Goal: Task Accomplishment & Management: Use online tool/utility

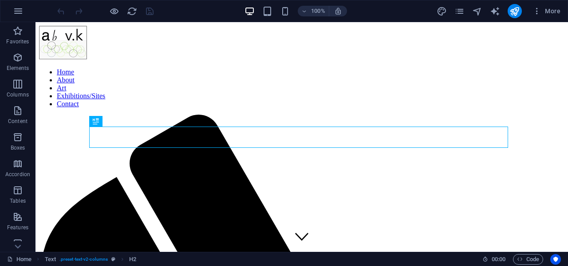
scroll to position [208, 0]
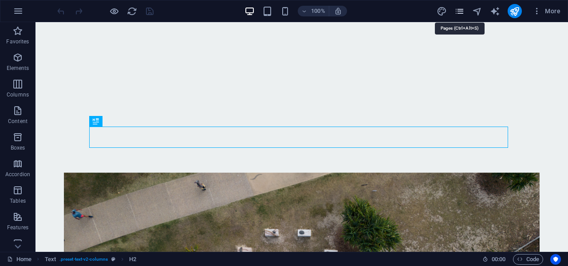
click at [460, 13] on icon "pages" at bounding box center [459, 11] width 10 height 10
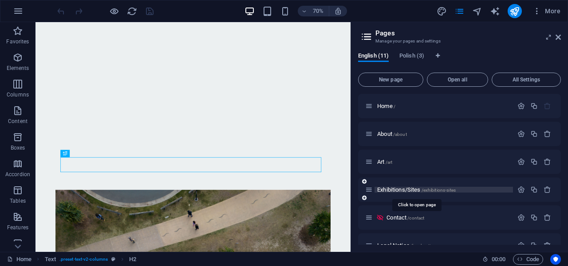
click at [425, 190] on span "/exhibitions-sites" at bounding box center [438, 190] width 35 height 5
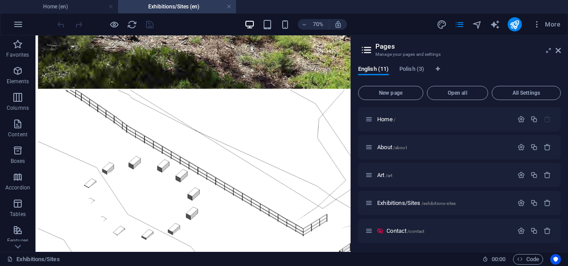
scroll to position [2736, 0]
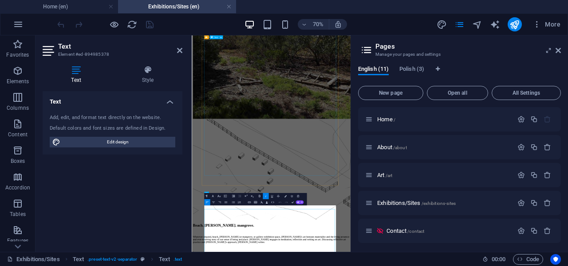
scroll to position [2271, 0]
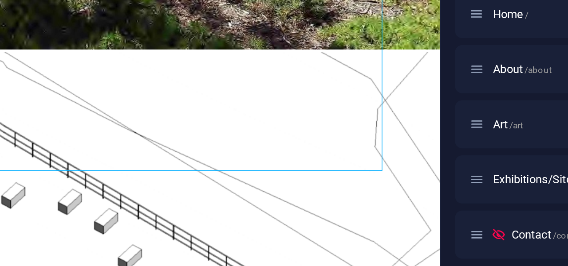
scroll to position [2741, 0]
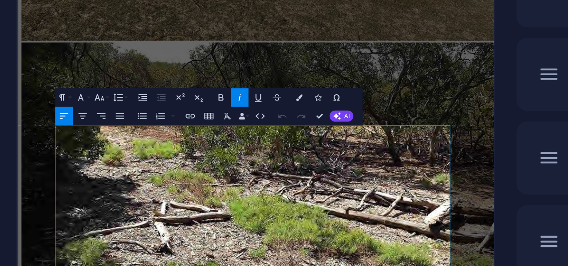
scroll to position [2455, 0]
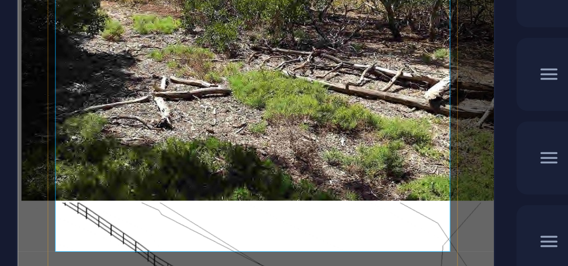
drag, startPoint x: 391, startPoint y: 70, endPoint x: 292, endPoint y: 80, distance: 99.9
drag, startPoint x: 256, startPoint y: 69, endPoint x: 387, endPoint y: 70, distance: 131.2
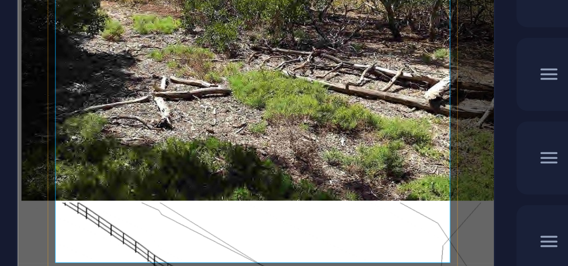
drag, startPoint x: 321, startPoint y: 7, endPoint x: 252, endPoint y: 6, distance: 69.2
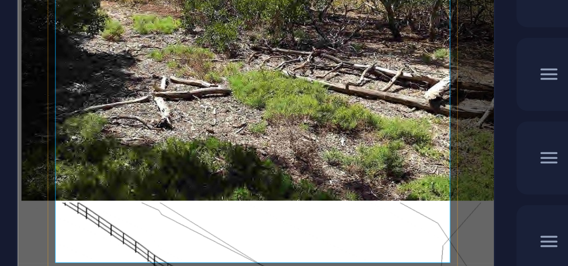
drag, startPoint x: 337, startPoint y: 4, endPoint x: 381, endPoint y: 6, distance: 43.9
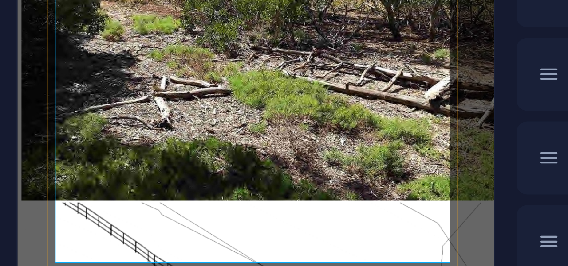
drag, startPoint x: 305, startPoint y: 26, endPoint x: 251, endPoint y: 26, distance: 54.1
copy span "In conversation,"
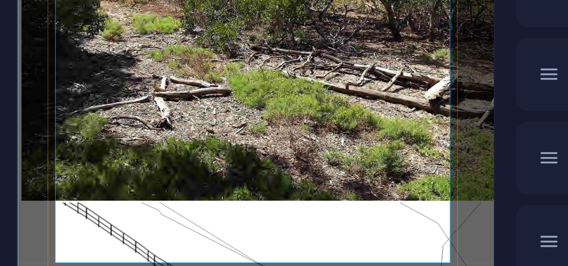
drag, startPoint x: 350, startPoint y: 28, endPoint x: 396, endPoint y: 27, distance: 45.7
drag, startPoint x: 347, startPoint y: 27, endPoint x: 247, endPoint y: 27, distance: 100.6
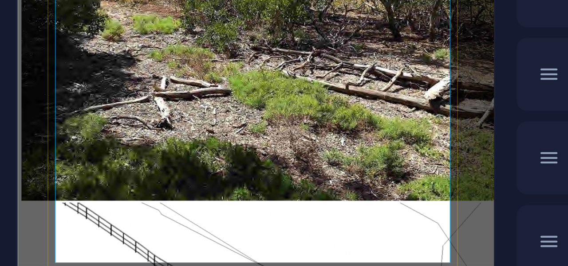
drag, startPoint x: 287, startPoint y: 48, endPoint x: 374, endPoint y: 51, distance: 86.9
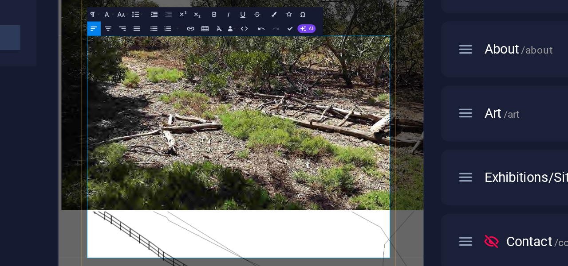
drag, startPoint x: 189, startPoint y: 323, endPoint x: 121, endPoint y: 336, distance: 69.9
copy span "[GEOGRAPHIC_DATA], [GEOGRAPHIC_DATA], [GEOGRAPHIC_DATA]"
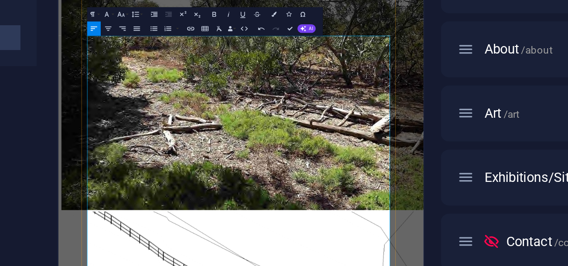
drag, startPoint x: 184, startPoint y: 102, endPoint x: 256, endPoint y: 100, distance: 71.8
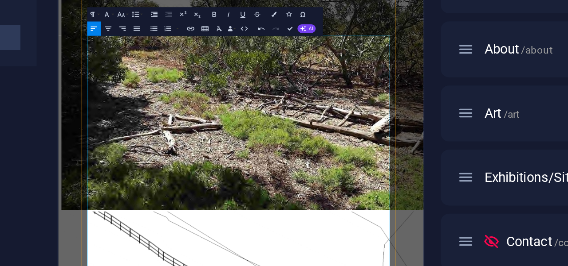
copy span "[GEOGRAPHIC_DATA], [GEOGRAPHIC_DATA]"
drag, startPoint x: 225, startPoint y: 132, endPoint x: 122, endPoint y: 142, distance: 103.3
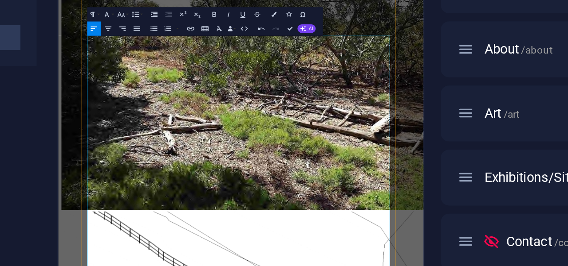
copy p "[GEOGRAPHIC_DATA], [GEOGRAPHIC_DATA],"
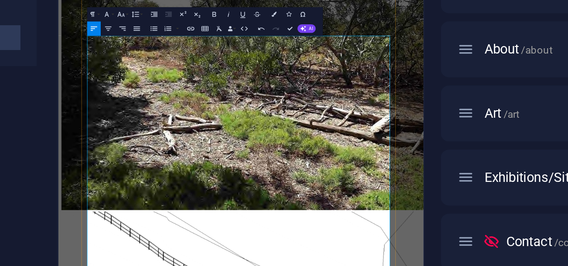
drag, startPoint x: 127, startPoint y: 356, endPoint x: 92, endPoint y: 356, distance: 35.0
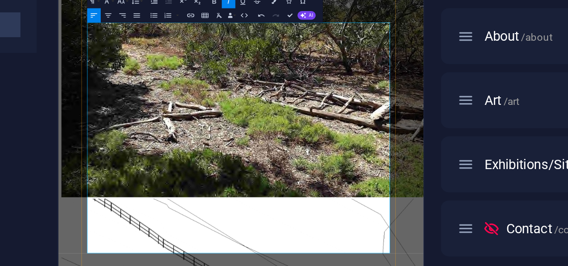
drag, startPoint x: 187, startPoint y: 338, endPoint x: 185, endPoint y: 356, distance: 18.7
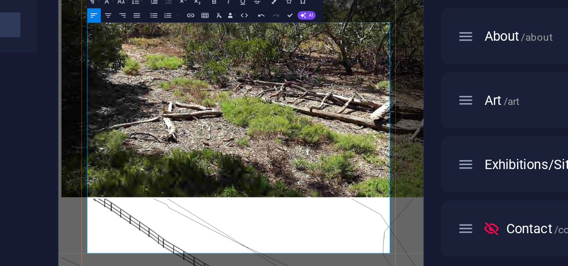
drag, startPoint x: 369, startPoint y: 151, endPoint x: 395, endPoint y: 150, distance: 25.7
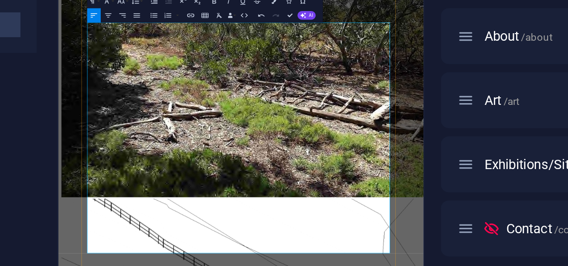
drag, startPoint x: 434, startPoint y: 353, endPoint x: 87, endPoint y: 87, distance: 437.3
copy div "Lorem: Ipsumd Sit Ametc 2003, Adipiscing, Elitseddo < eiusm://tem.incididuntutl…"
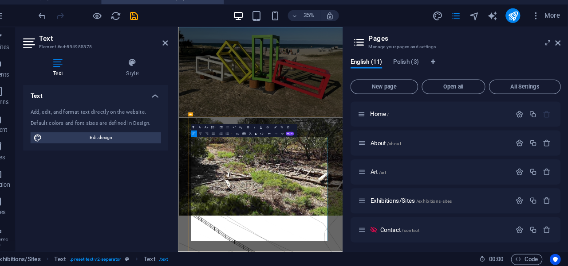
scroll to position [0, 0]
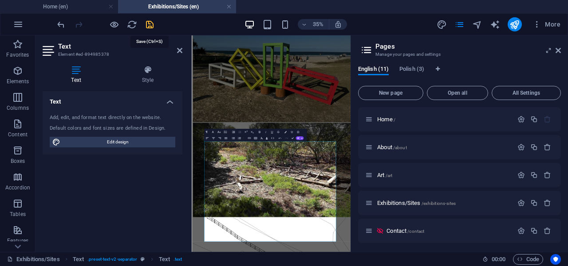
click at [149, 26] on icon "save" at bounding box center [150, 25] width 10 height 10
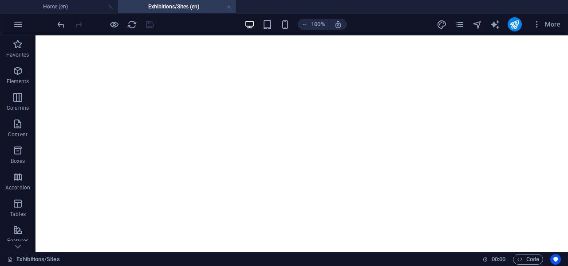
scroll to position [47, 0]
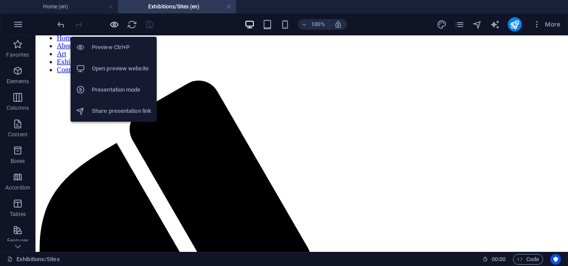
click at [114, 26] on icon "button" at bounding box center [114, 25] width 10 height 10
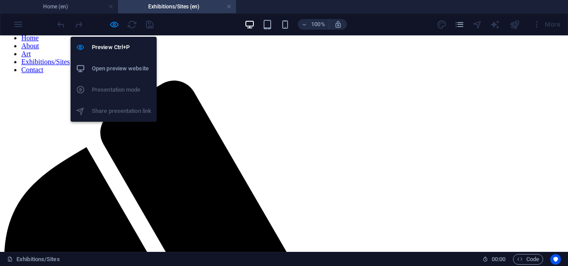
click at [120, 70] on h6 "Open preview website" at bounding box center [121, 68] width 59 height 11
click at [112, 26] on icon "button" at bounding box center [114, 25] width 10 height 10
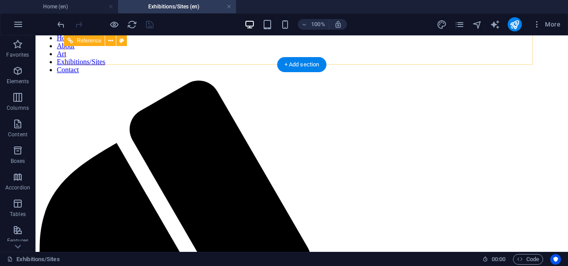
click at [379, 46] on nav "Home About Art Exhibitions/Sites Contact" at bounding box center [301, 54] width 525 height 40
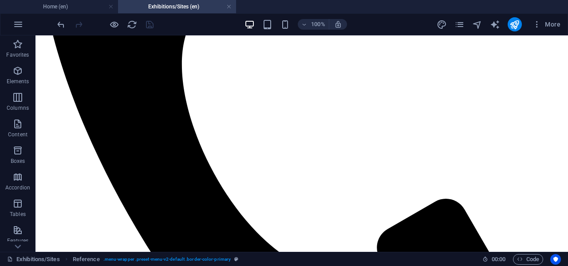
scroll to position [370, 0]
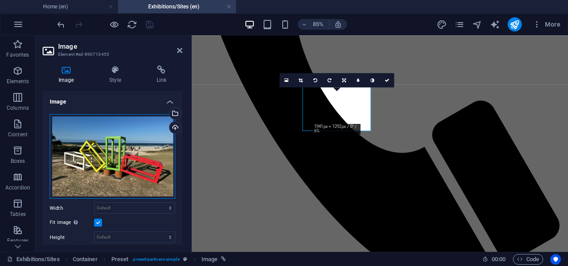
click at [99, 157] on div "Drag files here, click to choose files or select files from Files or our free s…" at bounding box center [112, 156] width 125 height 85
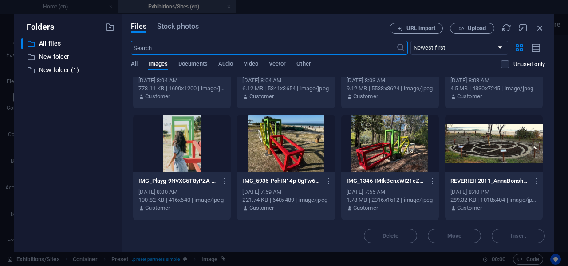
scroll to position [618, 0]
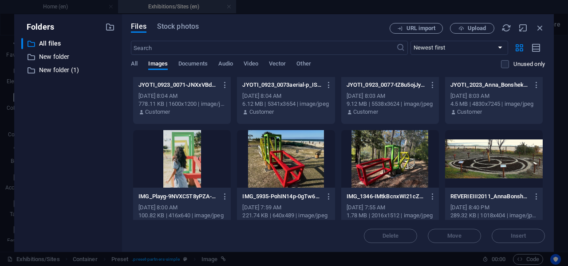
click at [189, 178] on div at bounding box center [182, 159] width 98 height 58
click at [189, 177] on div at bounding box center [182, 159] width 98 height 58
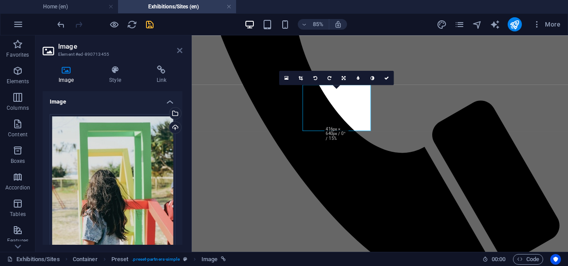
click at [179, 51] on icon at bounding box center [179, 50] width 5 height 7
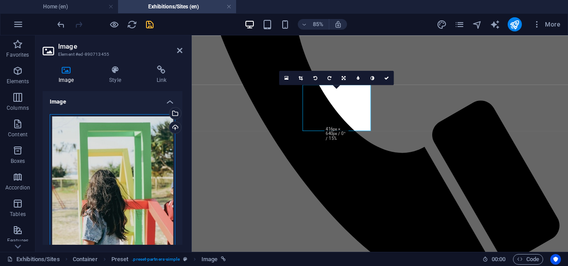
click at [128, 158] on div "Drag files here, click to choose files or select files from Files or our free s…" at bounding box center [112, 209] width 125 height 191
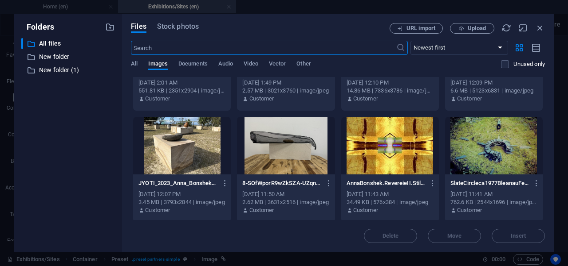
scroll to position [1083, 0]
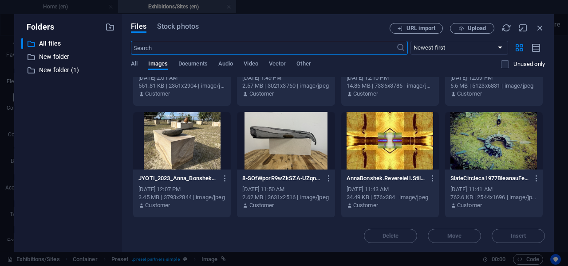
click at [374, 153] on div at bounding box center [390, 141] width 98 height 58
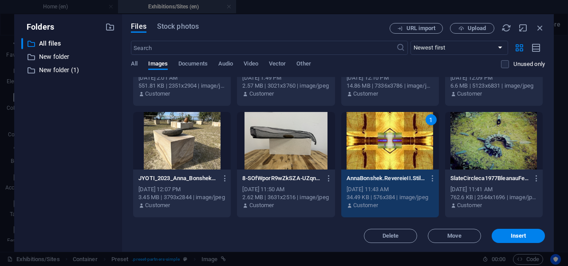
click at [374, 153] on div "1" at bounding box center [390, 141] width 98 height 58
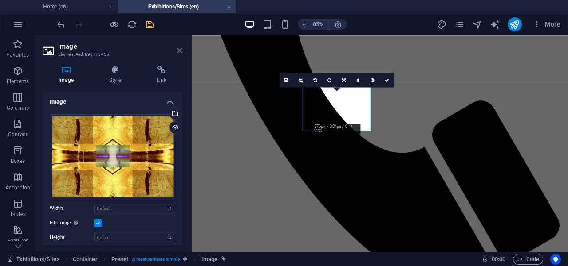
click at [179, 53] on icon at bounding box center [179, 50] width 5 height 7
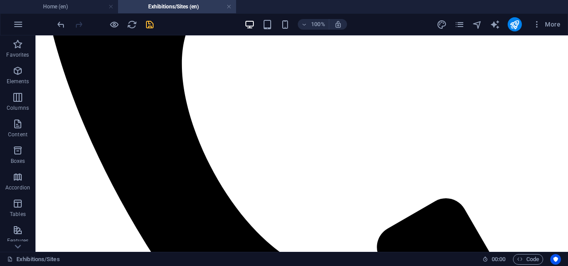
scroll to position [360, 0]
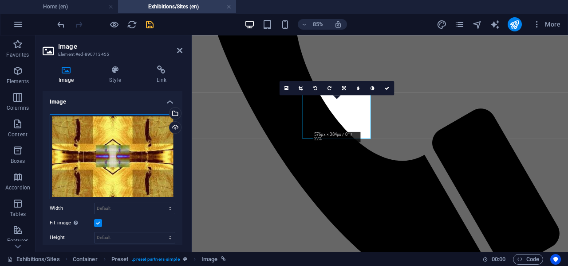
click at [133, 142] on div "Drag files here, click to choose files or select files from Files or our free s…" at bounding box center [112, 156] width 125 height 85
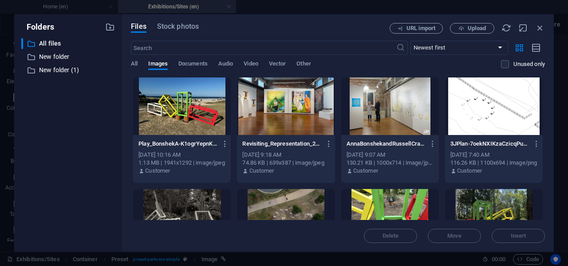
click at [190, 120] on div at bounding box center [182, 107] width 98 height 58
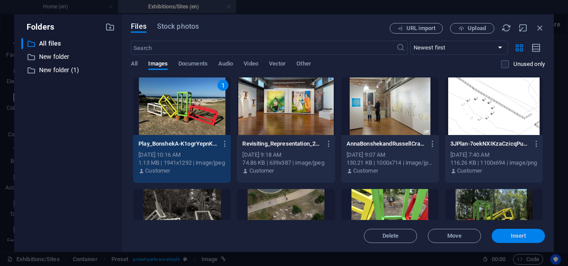
click at [501, 230] on button "Insert" at bounding box center [517, 236] width 53 height 14
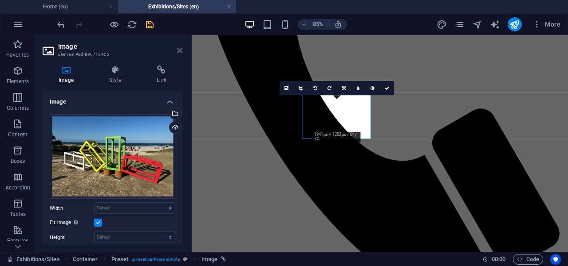
drag, startPoint x: 180, startPoint y: 51, endPoint x: 144, endPoint y: 16, distance: 49.9
click at [180, 51] on icon at bounding box center [179, 50] width 5 height 7
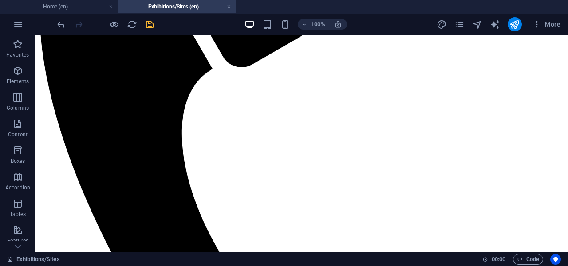
scroll to position [291, 0]
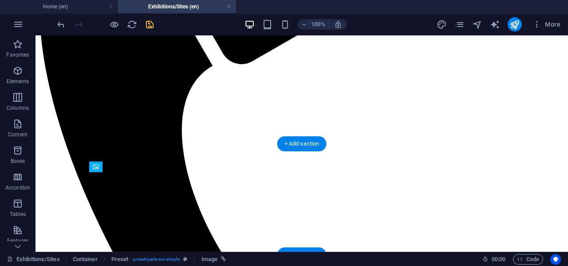
drag, startPoint x: 246, startPoint y: 195, endPoint x: 354, endPoint y: 183, distance: 108.8
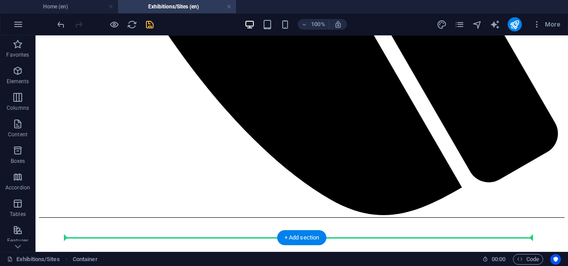
scroll to position [622, 0]
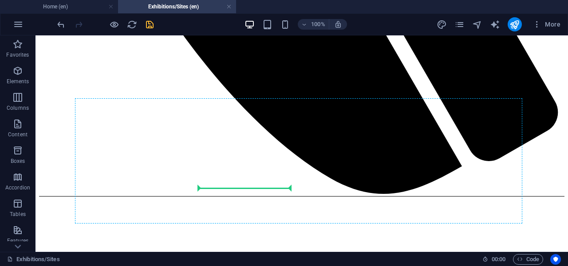
drag, startPoint x: 470, startPoint y: 67, endPoint x: 261, endPoint y: 179, distance: 236.8
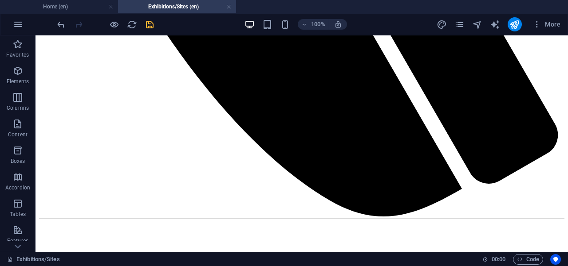
scroll to position [595, 0]
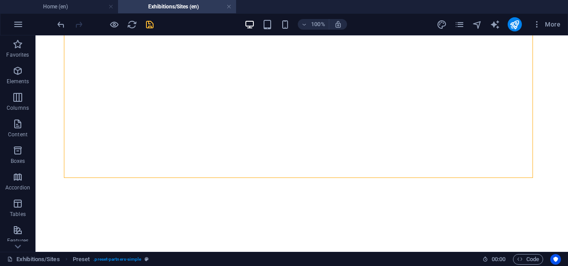
drag, startPoint x: 251, startPoint y: 245, endPoint x: 239, endPoint y: 253, distance: 13.8
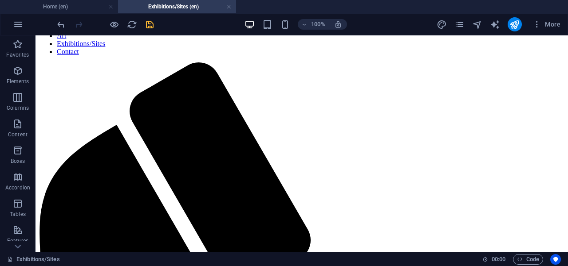
scroll to position [0, 0]
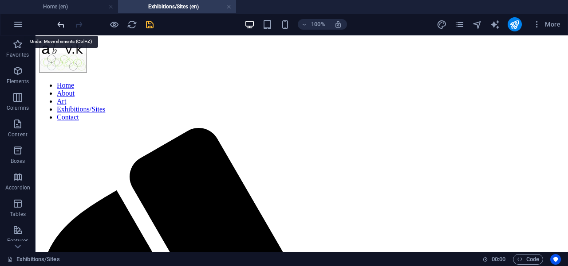
click at [60, 27] on icon "undo" at bounding box center [61, 25] width 10 height 10
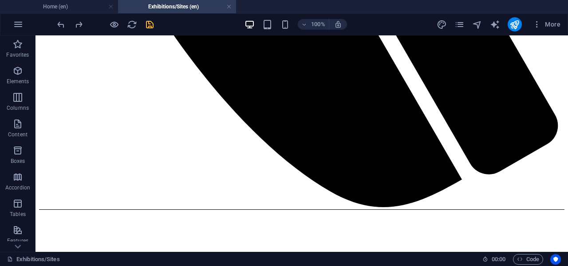
scroll to position [615, 0]
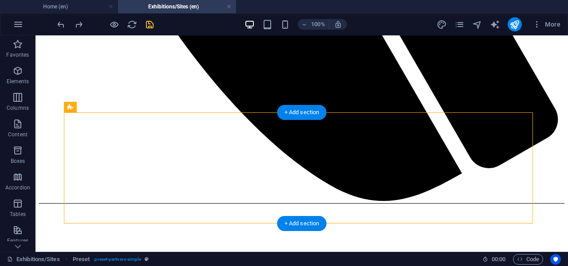
drag, startPoint x: 474, startPoint y: 165, endPoint x: 362, endPoint y: 176, distance: 112.8
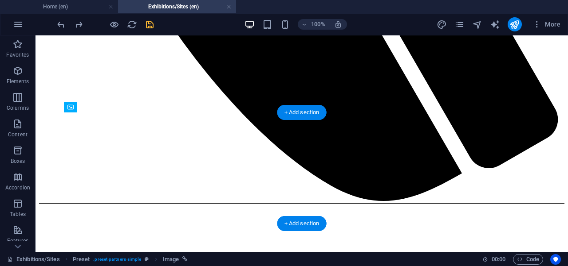
drag, startPoint x: 435, startPoint y: 170, endPoint x: 262, endPoint y: 187, distance: 173.3
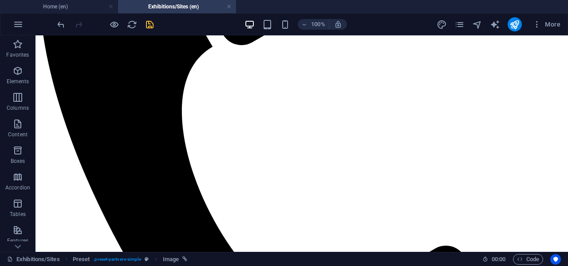
scroll to position [307, 0]
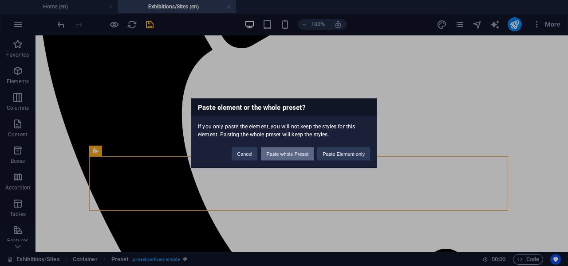
click at [288, 154] on button "Paste whole Preset" at bounding box center [287, 153] width 53 height 13
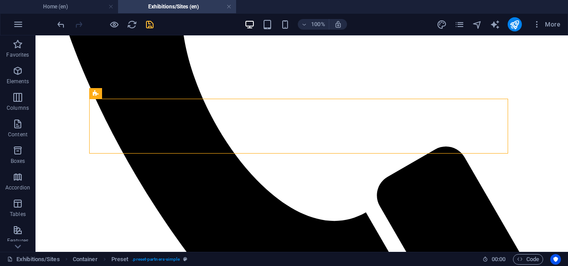
scroll to position [403, 0]
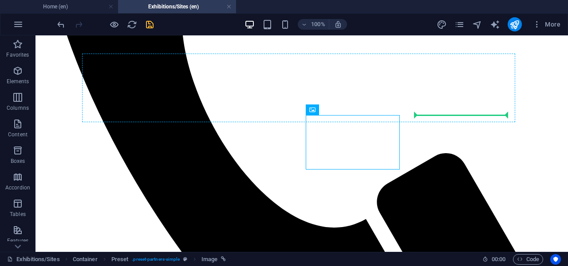
drag, startPoint x: 353, startPoint y: 148, endPoint x: 433, endPoint y: 102, distance: 92.4
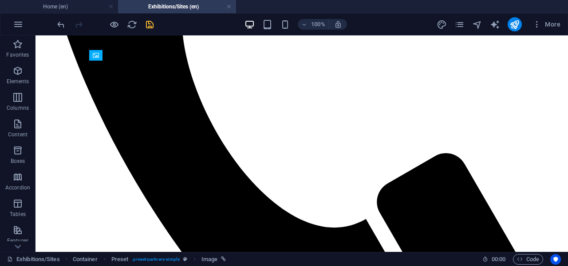
drag, startPoint x: 314, startPoint y: 155, endPoint x: 436, endPoint y: 100, distance: 133.8
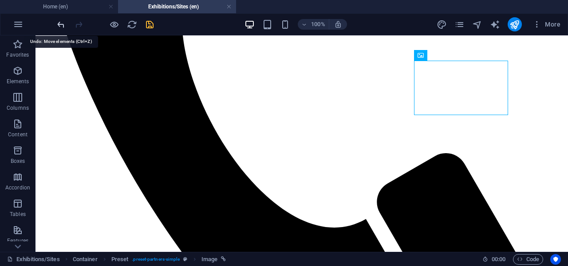
click at [59, 23] on icon "undo" at bounding box center [61, 25] width 10 height 10
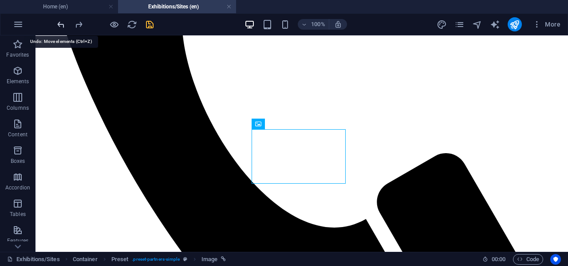
click at [59, 23] on icon "undo" at bounding box center [61, 25] width 10 height 10
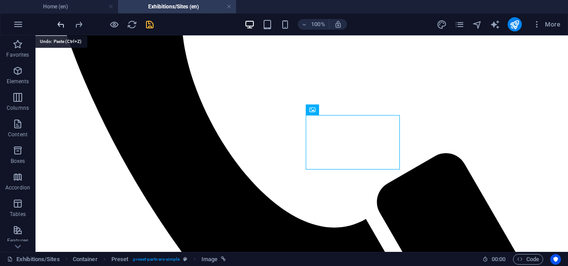
click at [58, 23] on icon "undo" at bounding box center [61, 25] width 10 height 10
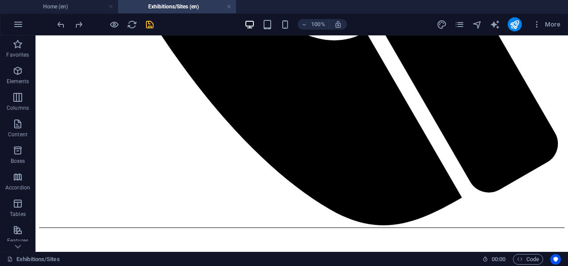
scroll to position [584, 0]
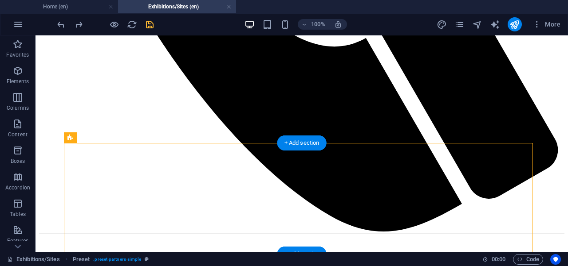
drag, startPoint x: 350, startPoint y: 196, endPoint x: 378, endPoint y: 204, distance: 29.2
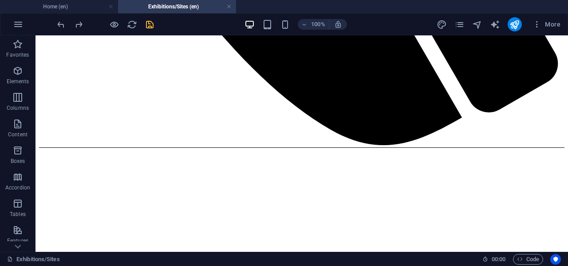
scroll to position [680, 0]
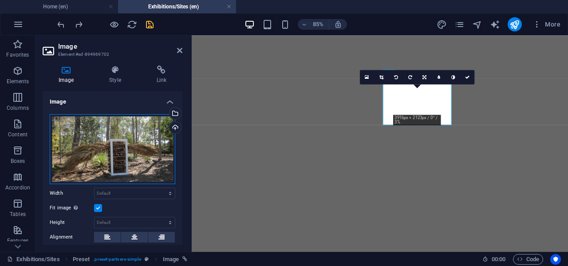
click at [138, 163] on div "Drag files here, click to choose files or select files from Files or our free s…" at bounding box center [112, 149] width 125 height 70
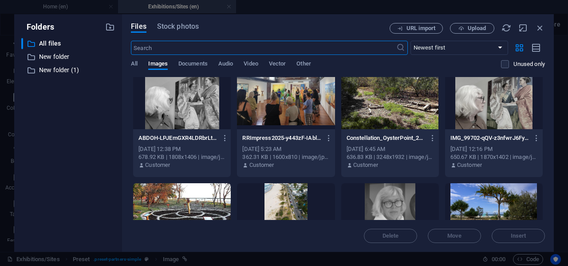
scroll to position [345, 0]
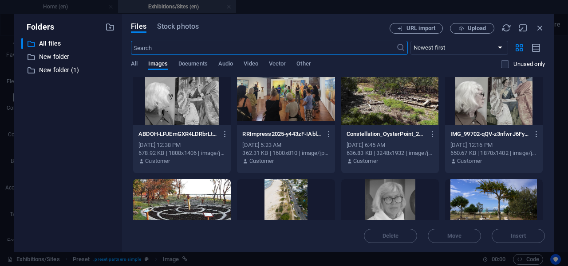
click at [488, 100] on div at bounding box center [494, 97] width 98 height 58
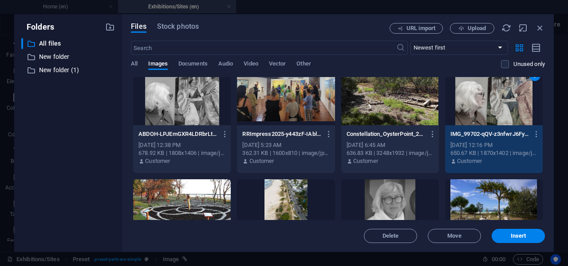
click at [488, 100] on div "1" at bounding box center [494, 97] width 98 height 58
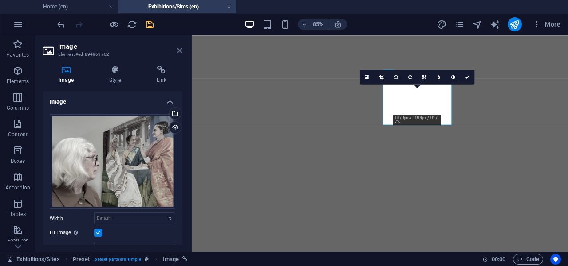
drag, startPoint x: 179, startPoint y: 53, endPoint x: 143, endPoint y: 18, distance: 49.9
click at [179, 53] on icon at bounding box center [179, 50] width 5 height 7
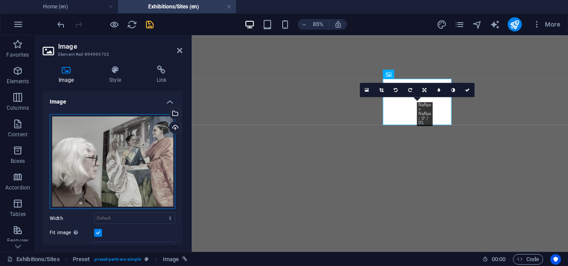
click at [122, 162] on div "Drag files here, click to choose files or select files from Files or our free s…" at bounding box center [112, 161] width 125 height 95
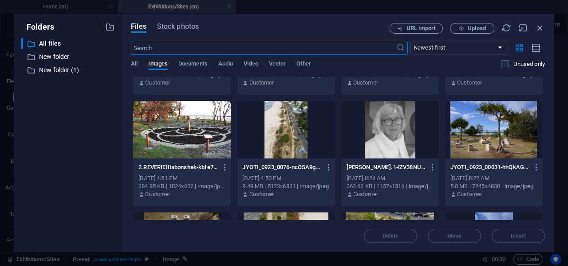
scroll to position [435, 0]
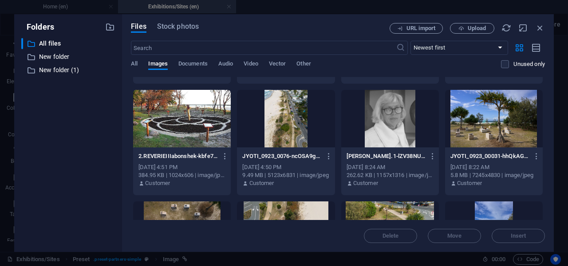
click at [495, 130] on div at bounding box center [494, 119] width 98 height 58
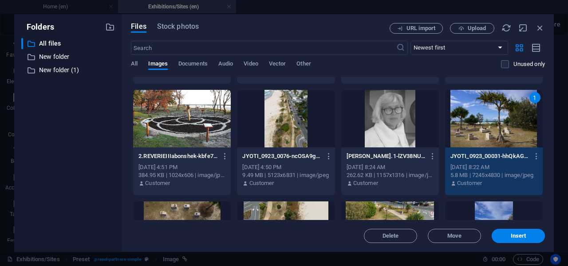
click at [495, 130] on div "1" at bounding box center [494, 119] width 98 height 58
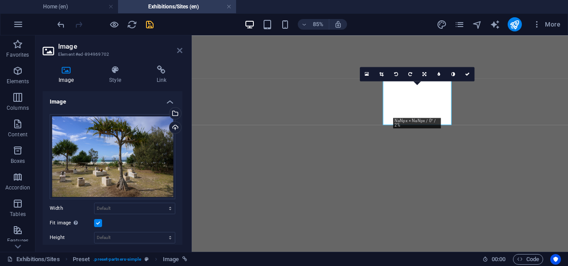
drag, startPoint x: 179, startPoint y: 52, endPoint x: 144, endPoint y: 16, distance: 49.9
click at [179, 52] on icon at bounding box center [179, 50] width 5 height 7
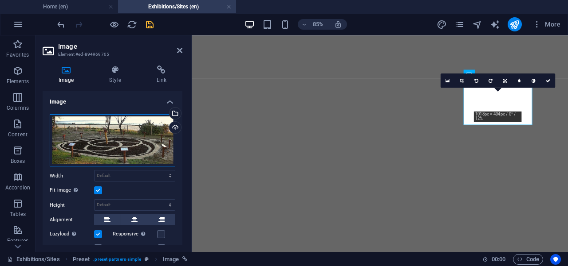
click at [132, 143] on div "Drag files here, click to choose files or select files from Files or our free s…" at bounding box center [112, 140] width 125 height 53
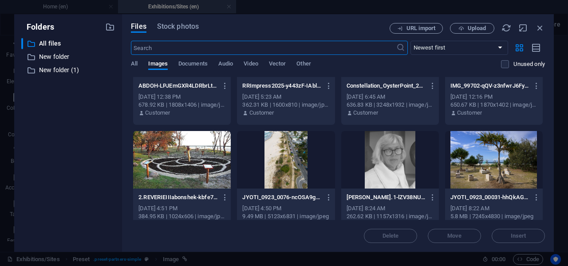
scroll to position [399, 0]
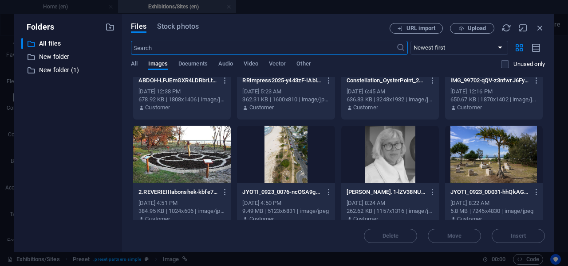
click at [199, 145] on div at bounding box center [182, 155] width 98 height 58
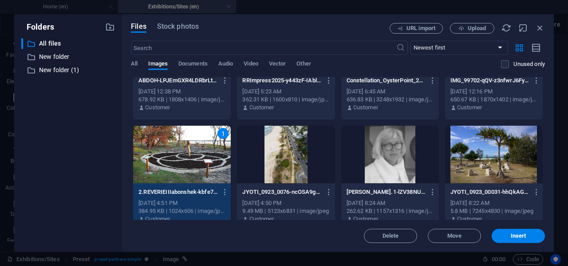
click at [199, 145] on div "1" at bounding box center [182, 155] width 98 height 58
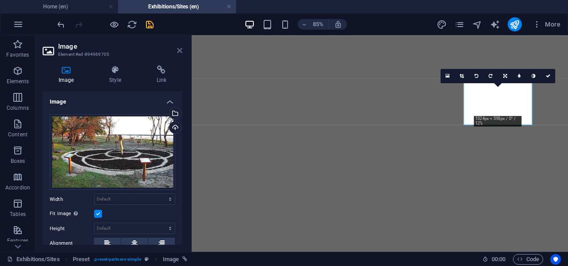
click at [179, 51] on icon at bounding box center [179, 50] width 5 height 7
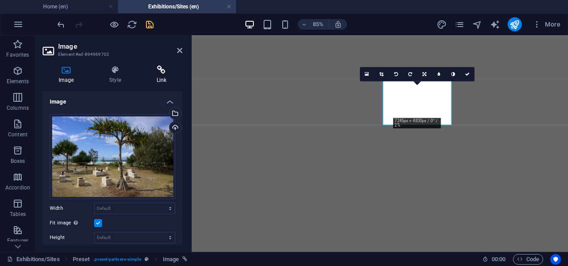
click at [161, 69] on icon at bounding box center [162, 70] width 42 height 9
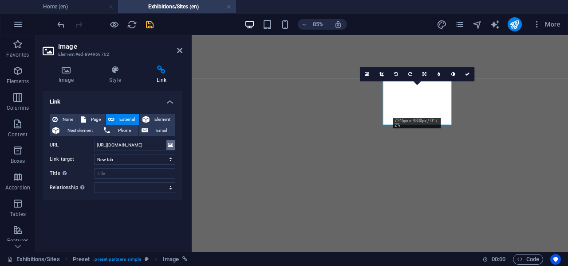
click at [170, 145] on icon at bounding box center [170, 146] width 5 height 10
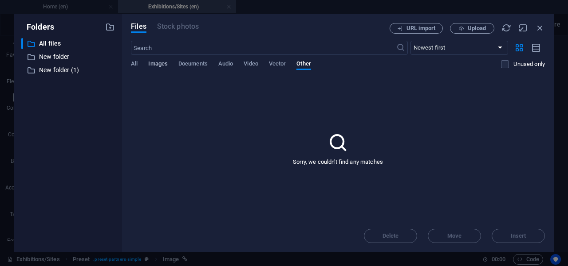
click at [158, 63] on span "Images" at bounding box center [158, 65] width 20 height 12
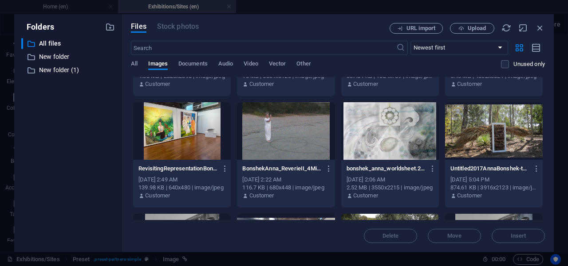
scroll to position [202, 0]
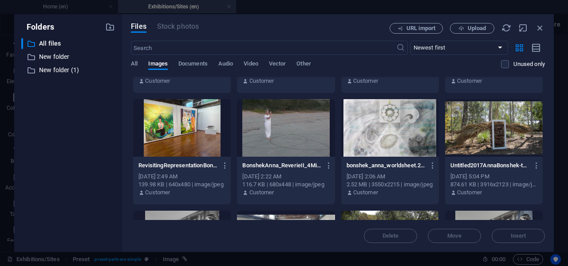
click at [508, 149] on div at bounding box center [494, 128] width 98 height 58
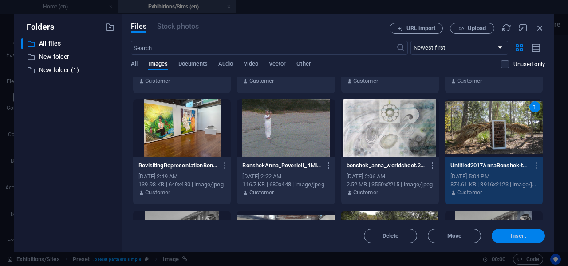
click at [515, 236] on span "Insert" at bounding box center [518, 236] width 16 height 5
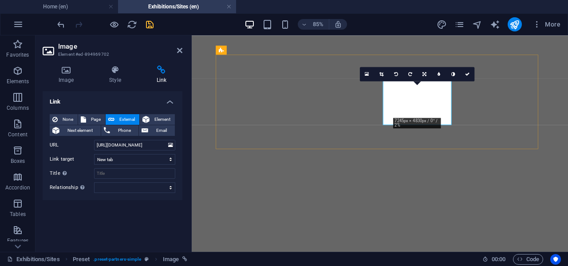
drag, startPoint x: 178, startPoint y: 49, endPoint x: 143, endPoint y: 14, distance: 49.5
click at [178, 49] on icon at bounding box center [179, 50] width 5 height 7
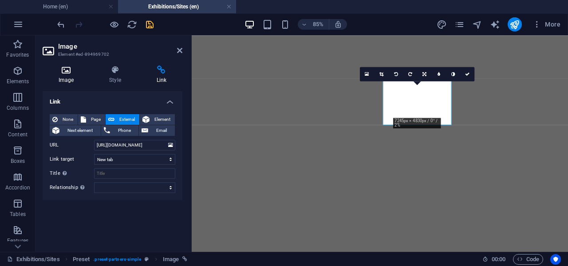
click at [68, 69] on icon at bounding box center [66, 70] width 47 height 9
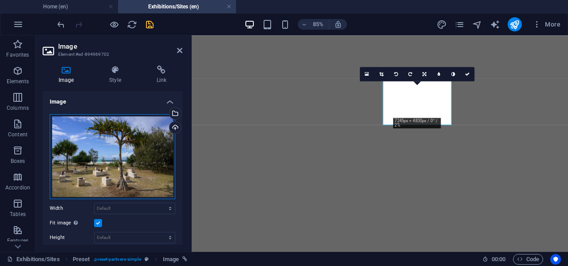
click at [121, 161] on div "Drag files here, click to choose files or select files from Files or our free s…" at bounding box center [112, 156] width 125 height 85
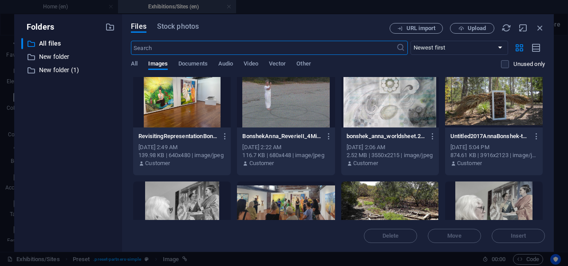
scroll to position [220, 0]
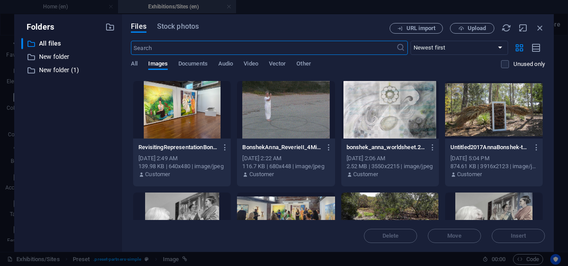
click at [499, 114] on div at bounding box center [494, 110] width 98 height 58
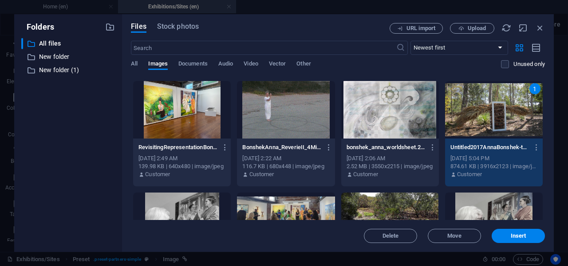
click at [499, 114] on div "1" at bounding box center [494, 110] width 98 height 58
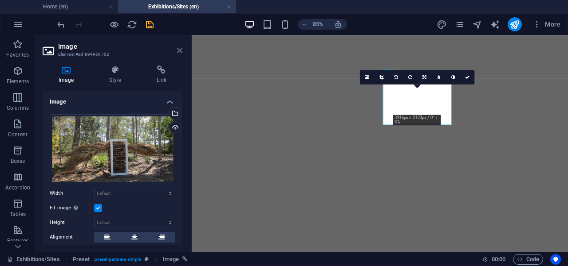
click at [178, 52] on icon at bounding box center [179, 50] width 5 height 7
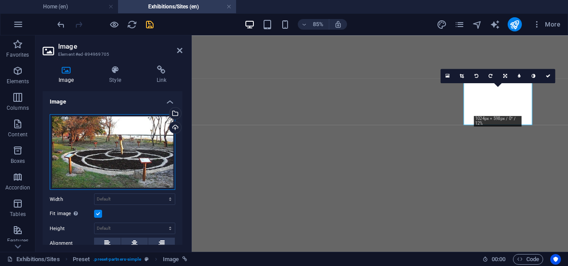
click at [141, 146] on div "Drag files here, click to choose files or select files from Files or our free s…" at bounding box center [112, 152] width 125 height 76
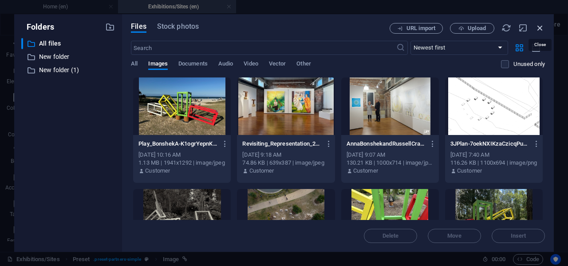
click at [538, 30] on icon "button" at bounding box center [540, 28] width 10 height 10
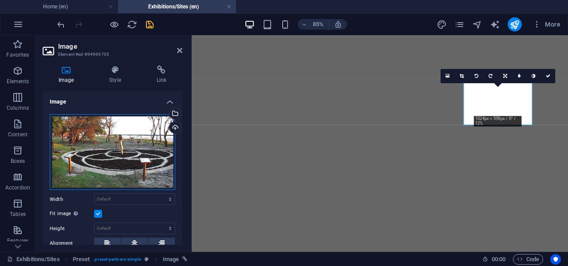
click at [112, 158] on div "Drag files here, click to choose files or select files from Files or our free s…" at bounding box center [112, 152] width 125 height 76
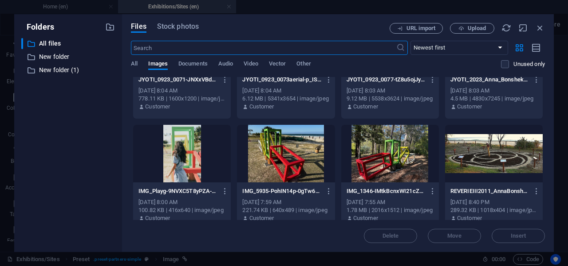
scroll to position [628, 0]
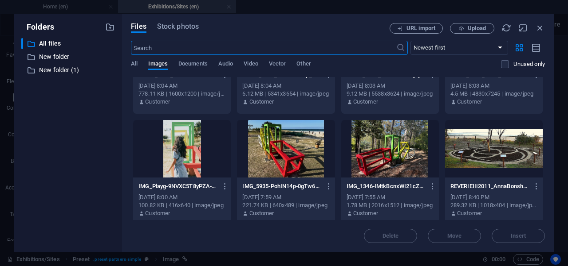
click at [513, 161] on div at bounding box center [494, 149] width 98 height 58
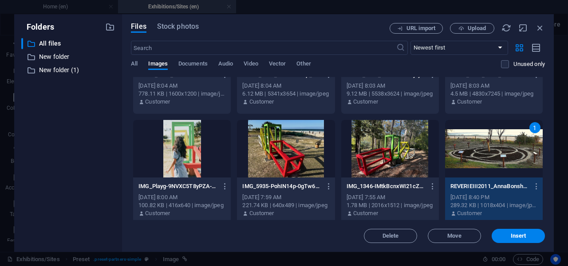
click at [513, 161] on div "1" at bounding box center [494, 149] width 98 height 58
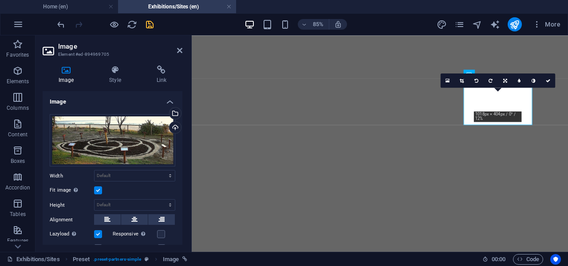
click at [175, 52] on header "Image Element #ed-894969705" at bounding box center [113, 46] width 140 height 23
click at [179, 52] on icon at bounding box center [179, 50] width 5 height 7
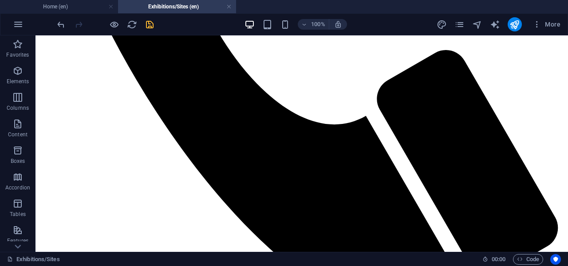
scroll to position [500, 0]
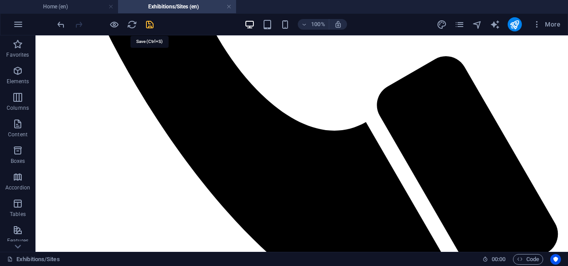
click at [151, 25] on icon "save" at bounding box center [150, 25] width 10 height 10
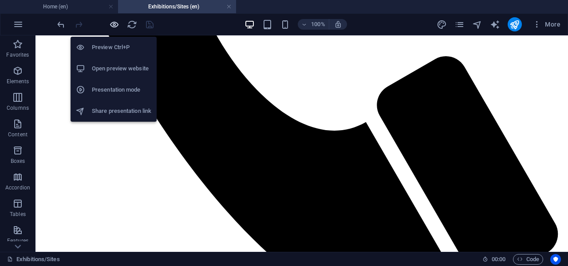
click at [115, 23] on icon "button" at bounding box center [114, 25] width 10 height 10
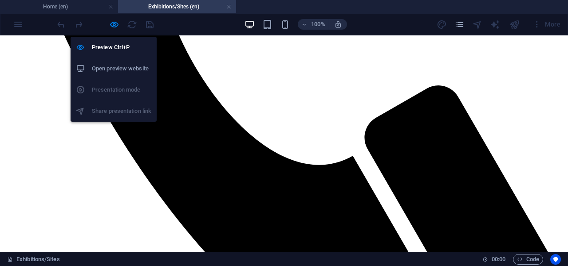
click at [121, 67] on h6 "Open preview website" at bounding box center [121, 68] width 59 height 11
click at [110, 27] on icon "button" at bounding box center [114, 25] width 10 height 10
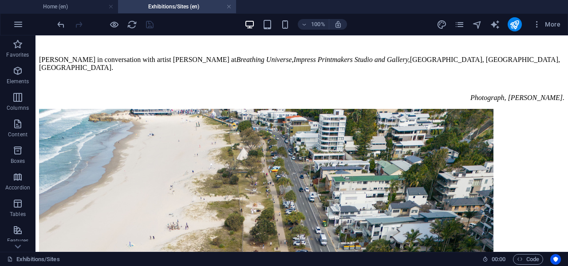
scroll to position [535, 0]
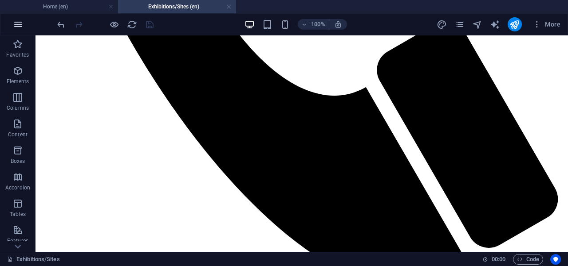
click at [19, 23] on icon "button" at bounding box center [18, 24] width 11 height 11
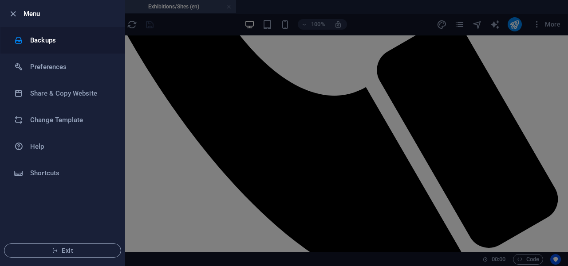
click at [56, 46] on li "Backups" at bounding box center [62, 40] width 124 height 27
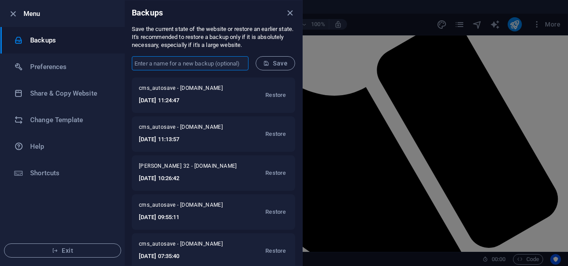
click at [168, 67] on input "text" at bounding box center [190, 63] width 117 height 14
type input "[PERSON_NAME] 33"
click at [285, 63] on span "Save" at bounding box center [275, 63] width 24 height 7
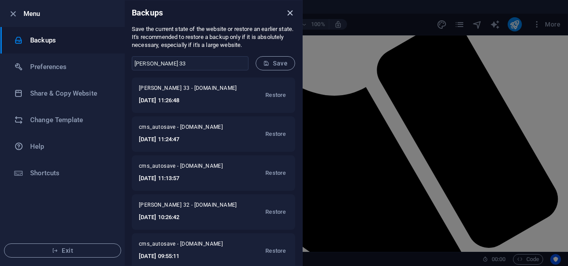
click at [288, 14] on icon "close" at bounding box center [290, 13] width 10 height 10
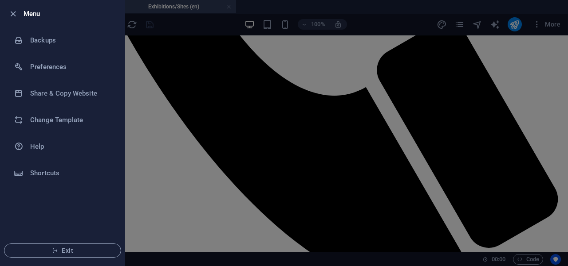
click at [205, 46] on div at bounding box center [284, 133] width 568 height 266
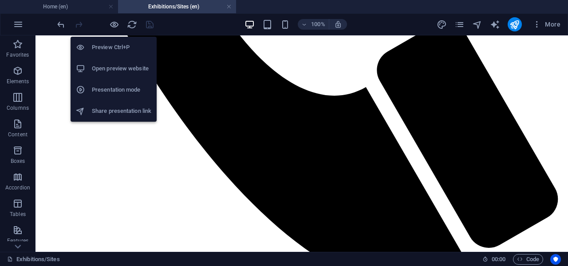
click at [125, 67] on h6 "Open preview website" at bounding box center [121, 68] width 59 height 11
click at [115, 23] on icon "button" at bounding box center [114, 25] width 10 height 10
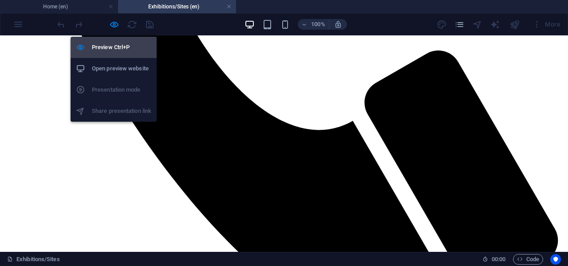
click at [111, 47] on h6 "Preview Ctrl+P" at bounding box center [121, 47] width 59 height 11
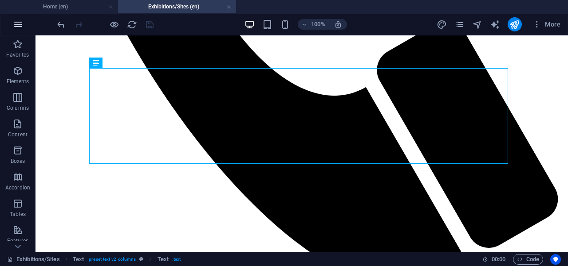
click at [17, 25] on icon "button" at bounding box center [18, 24] width 11 height 11
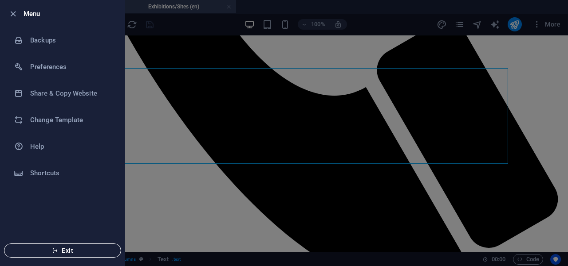
click at [72, 251] on span "Exit" at bounding box center [63, 250] width 102 height 7
